Goal: Information Seeking & Learning: Learn about a topic

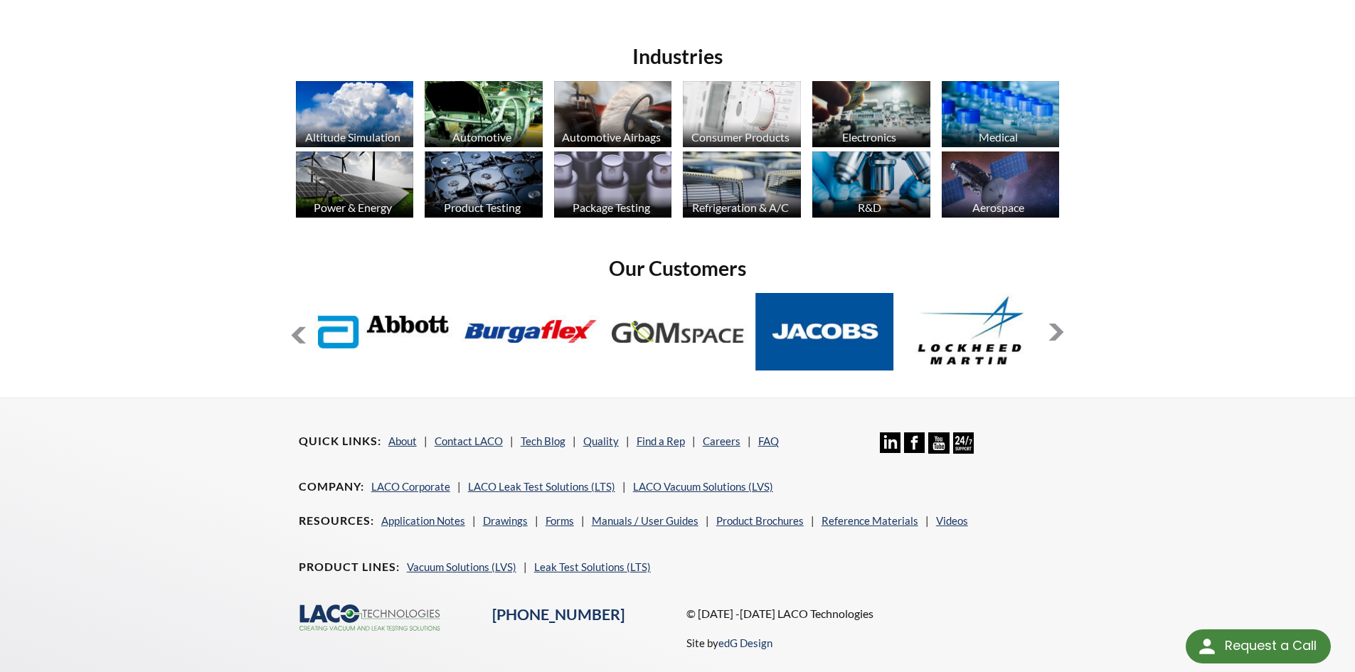
scroll to position [1101, 0]
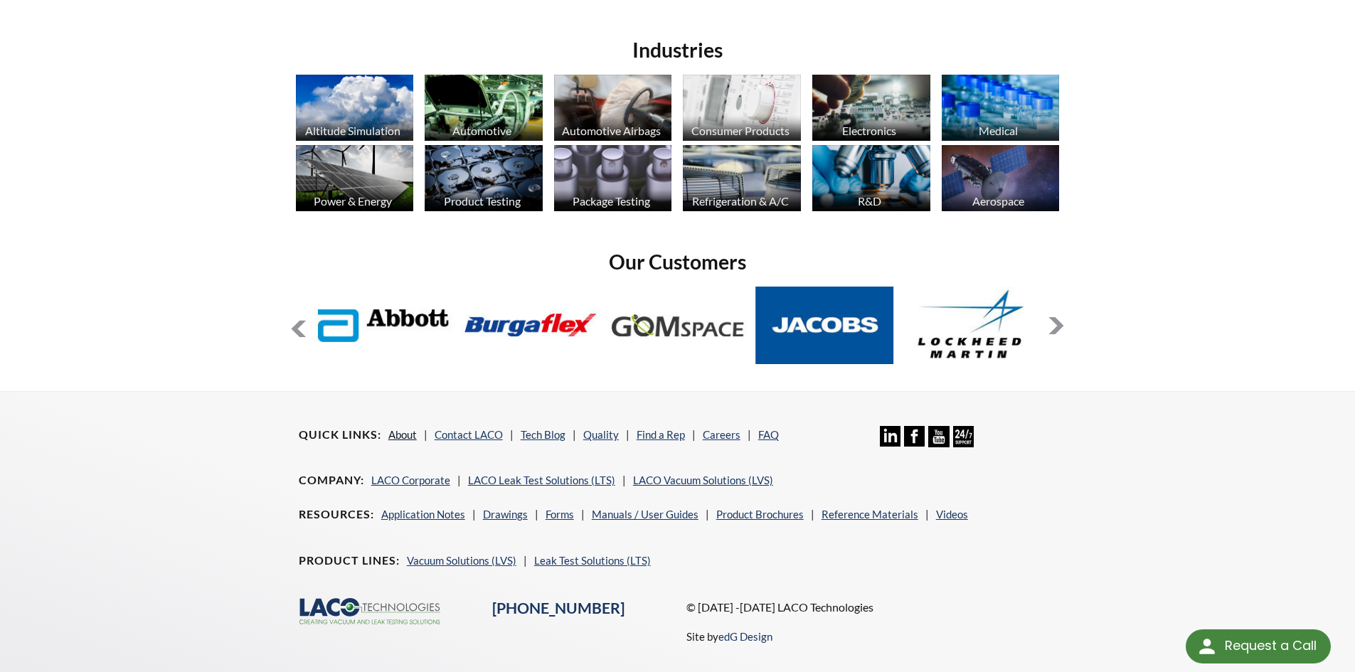
click at [401, 428] on link "About" at bounding box center [402, 434] width 28 height 13
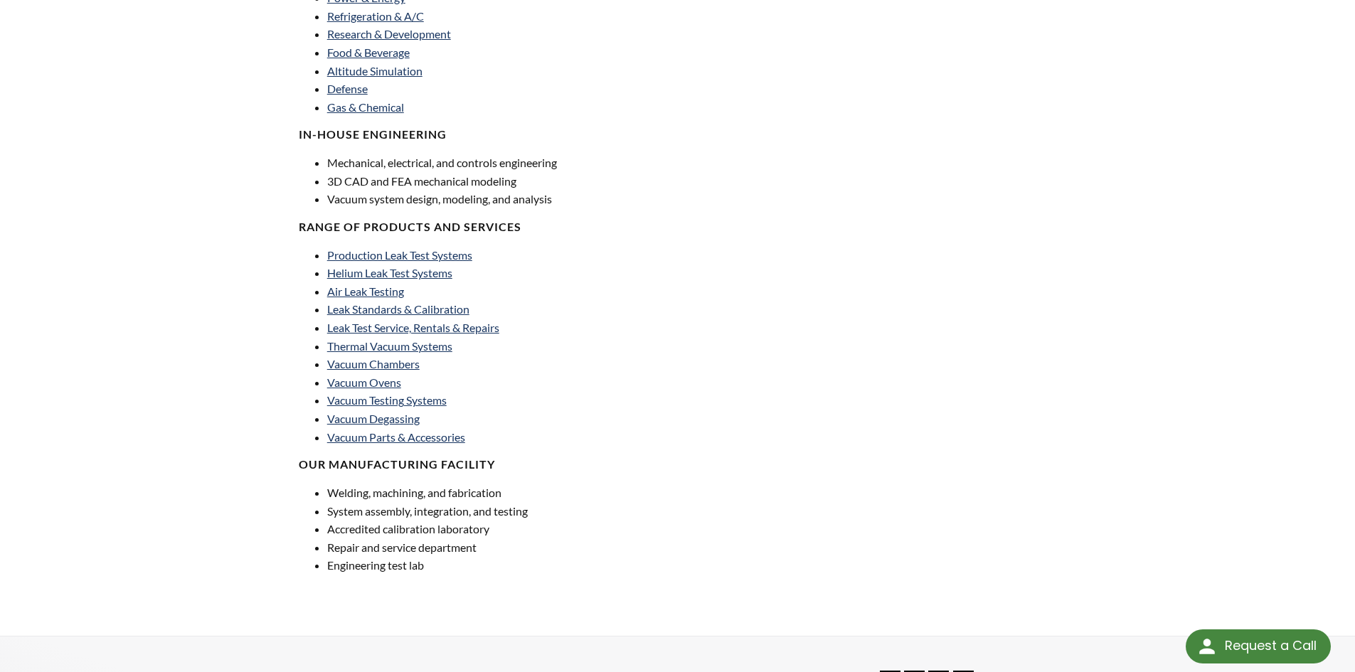
scroll to position [986, 0]
